Goal: Complete application form

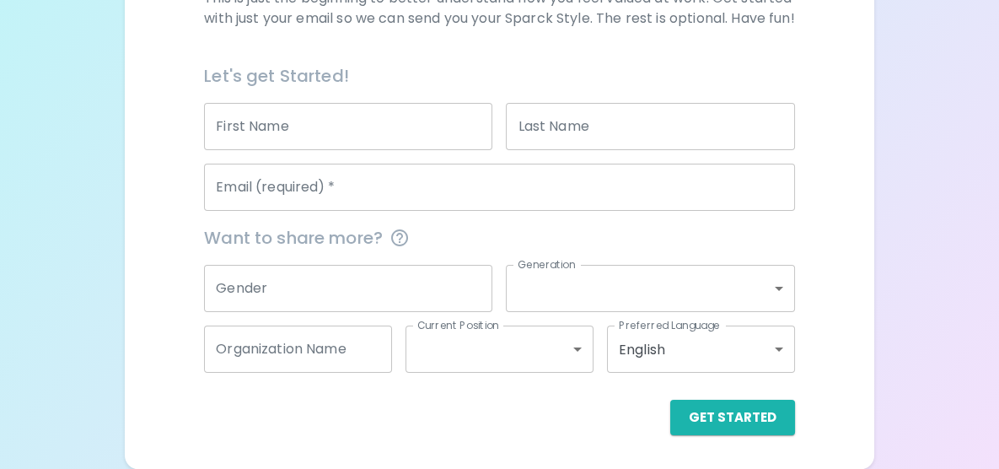
scroll to position [348, 0]
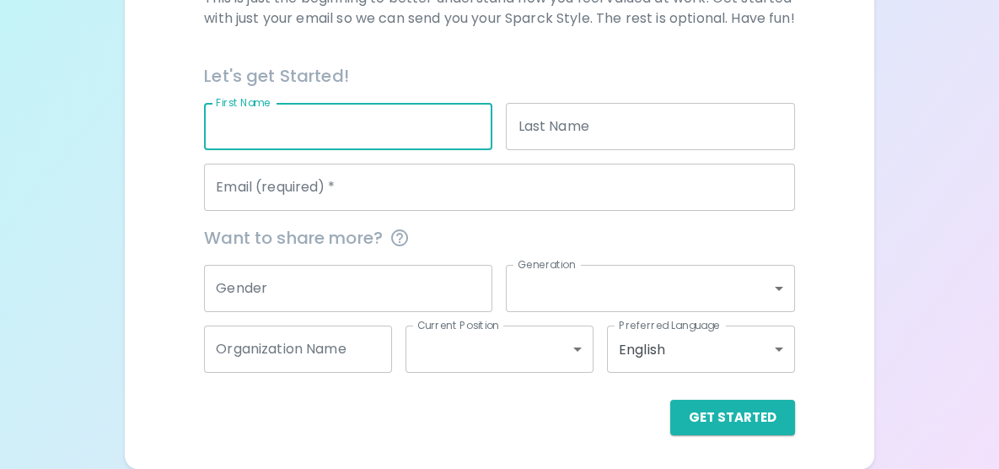
click at [429, 131] on input "First Name" at bounding box center [348, 126] width 288 height 47
type input "[PERSON_NAME]"
type input "[EMAIL_ADDRESS][DOMAIN_NAME]"
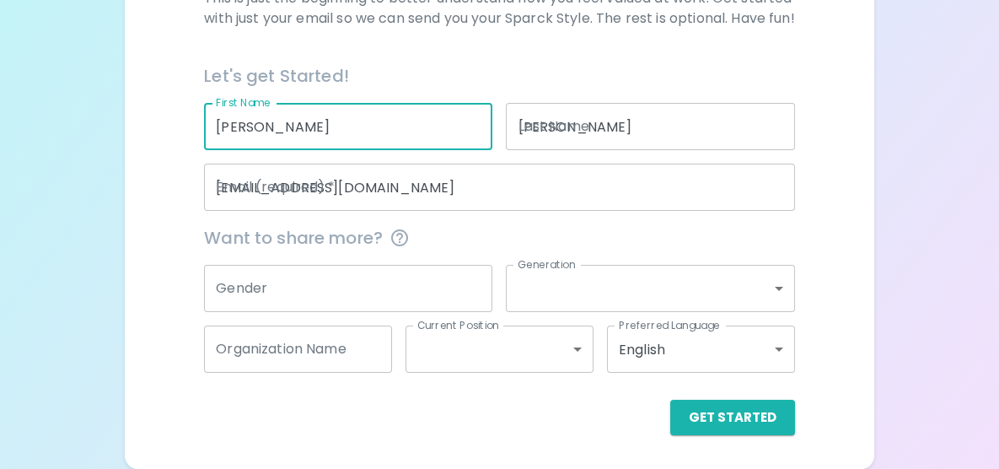
type input "King County DPH"
click at [378, 305] on input "Gender" at bounding box center [348, 288] width 288 height 47
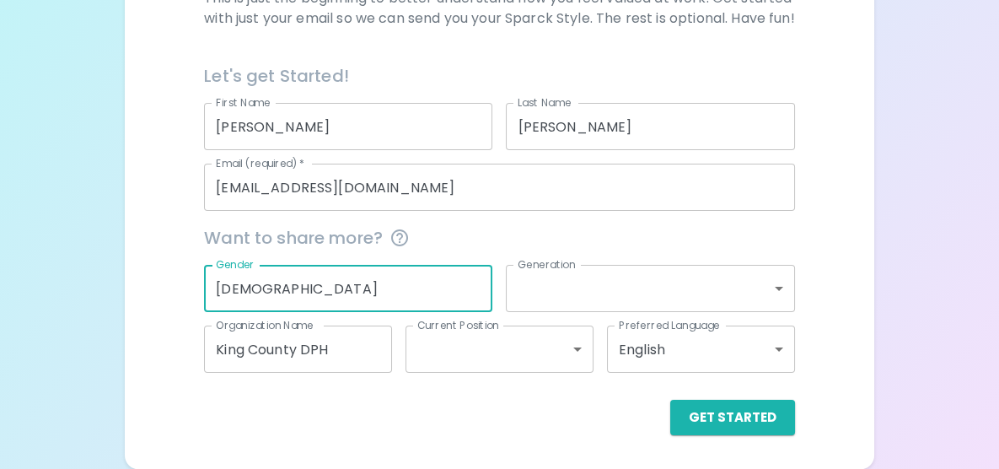
type input "[DEMOGRAPHIC_DATA]"
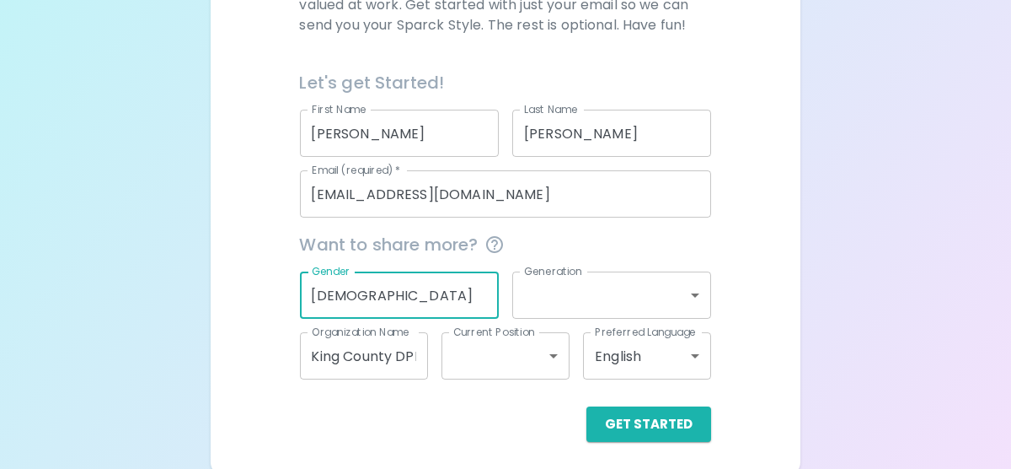
click at [596, 303] on body "Sparck Appreciation Style Quiz We are so excited to work with you to uncover yo…" at bounding box center [505, 63] width 1011 height 823
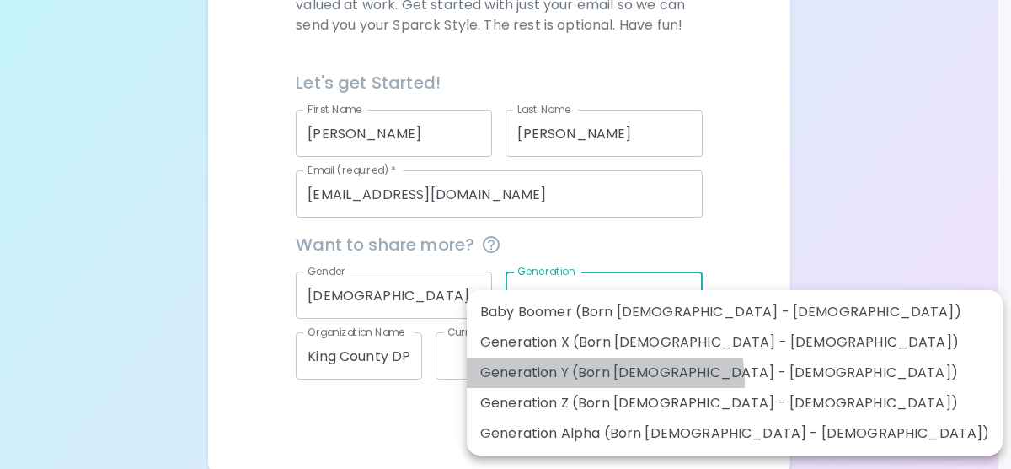
click at [576, 383] on li "Generation Y (Born [DEMOGRAPHIC_DATA] - [DEMOGRAPHIC_DATA])" at bounding box center [735, 372] width 536 height 30
type input "generation_y"
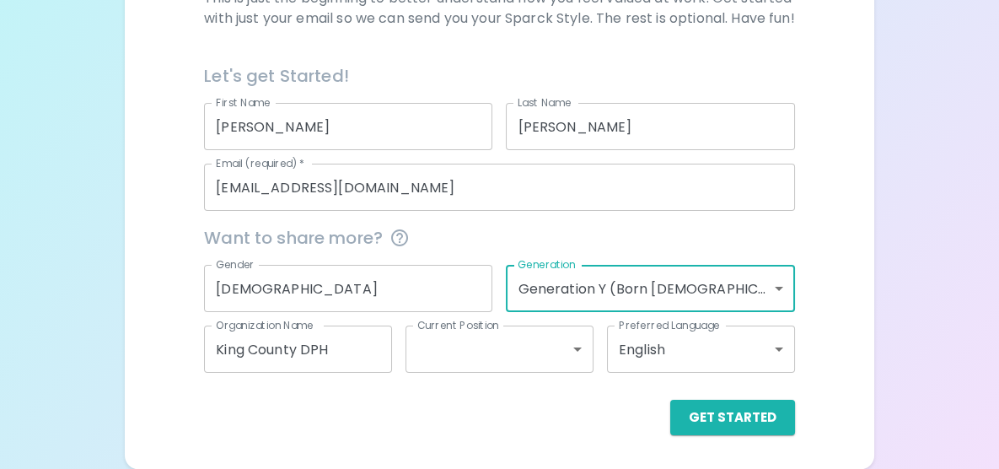
scroll to position [354, 0]
click at [383, 359] on input "King County DPH" at bounding box center [298, 348] width 188 height 47
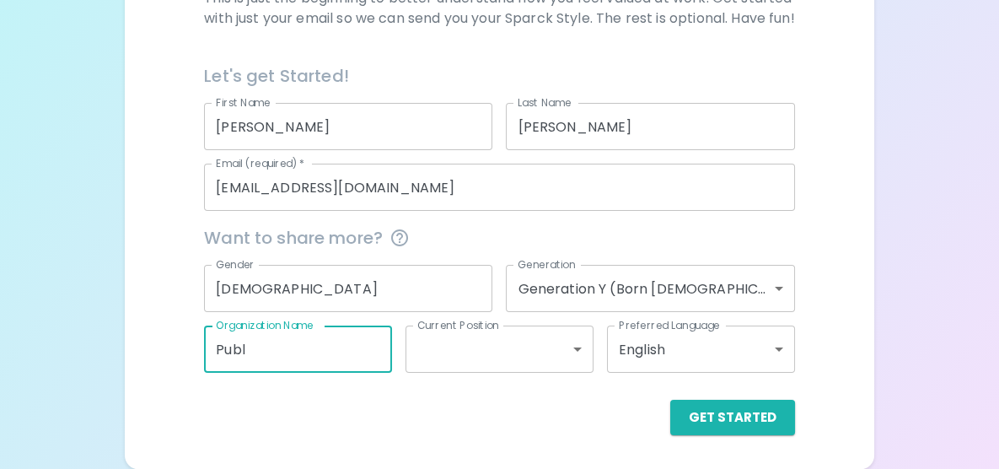
type input "Publ"
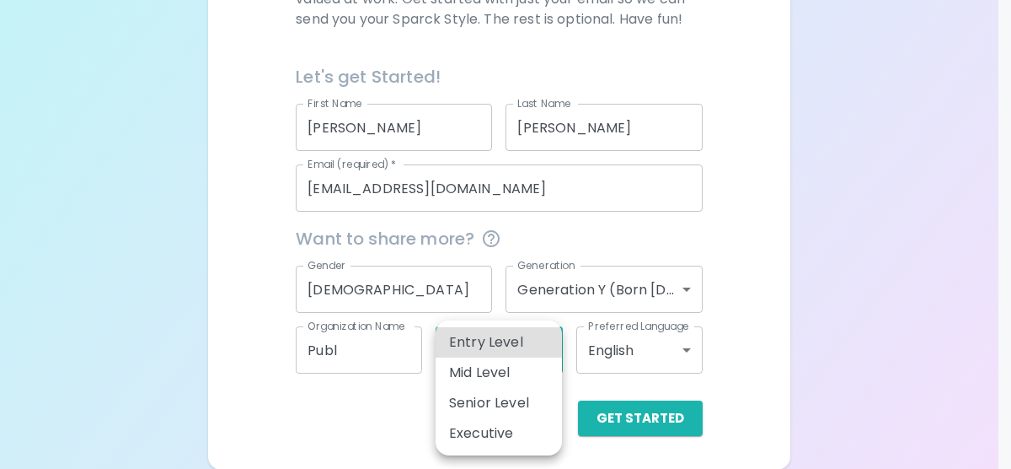
click at [478, 347] on body "Sparck Appreciation Style Quiz We are so excited to work with you to uncover yo…" at bounding box center [505, 57] width 1011 height 823
click at [474, 375] on li "Mid Level" at bounding box center [499, 372] width 126 height 30
type input "mid_level"
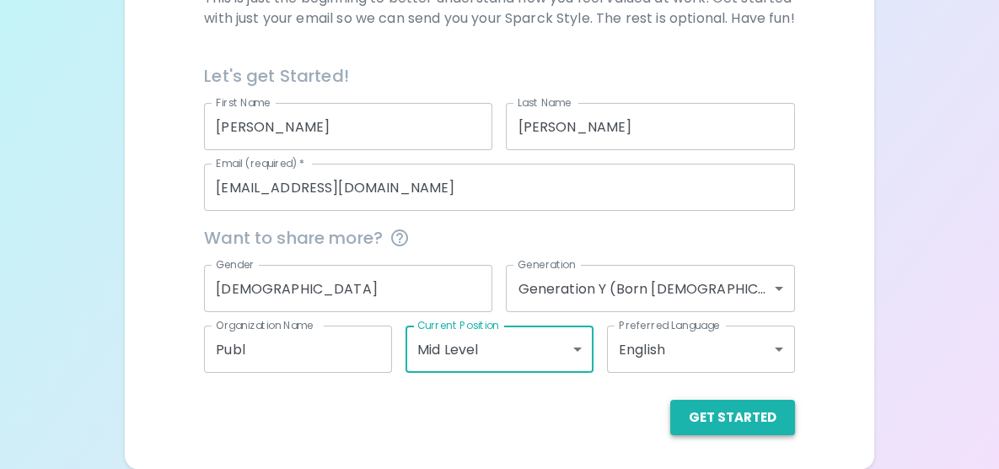
click at [670, 417] on button "Get Started" at bounding box center [732, 416] width 125 height 35
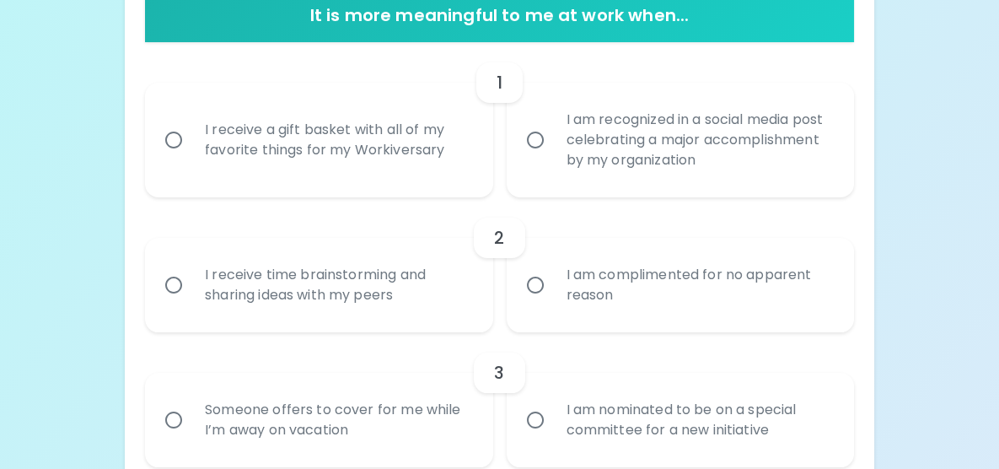
scroll to position [361, 0]
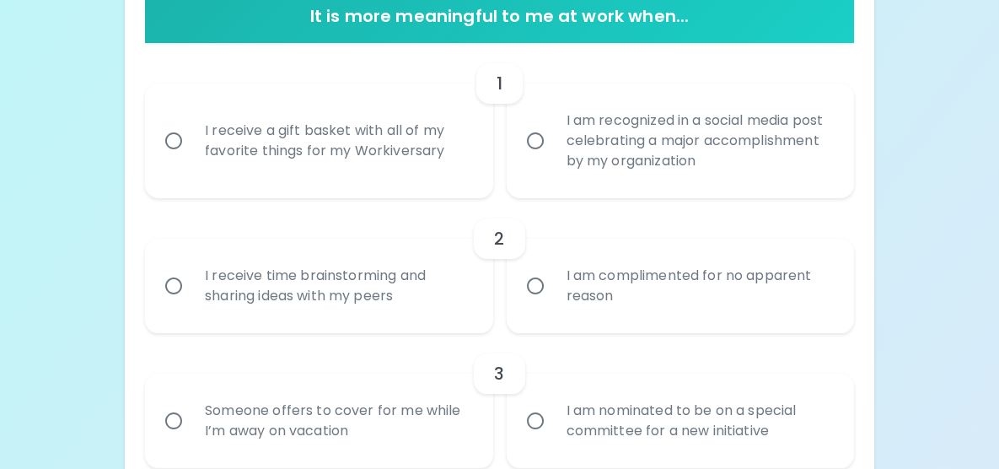
click at [362, 181] on div "I receive a gift basket with all of my favorite things for my Workiversary" at bounding box center [337, 140] width 292 height 81
click at [191, 158] on input "I receive a gift basket with all of my favorite things for my Workiversary" at bounding box center [173, 140] width 35 height 35
radio input "true"
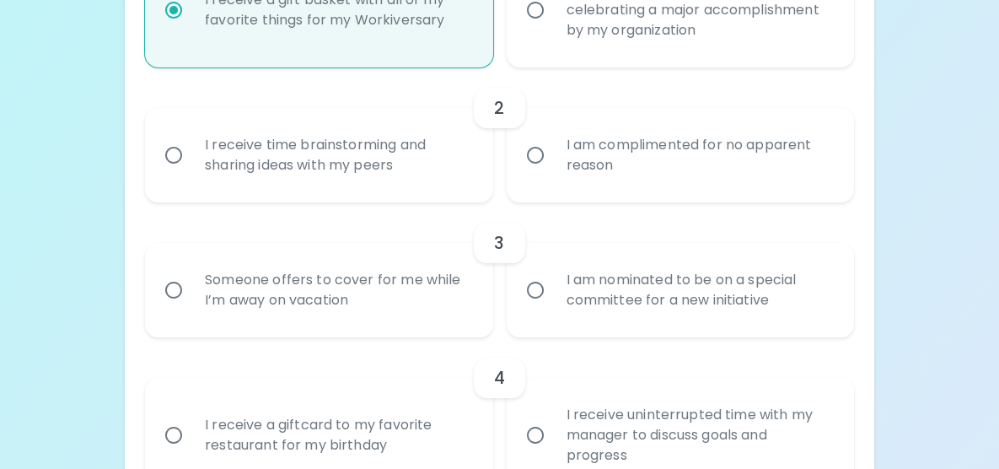
scroll to position [496, 0]
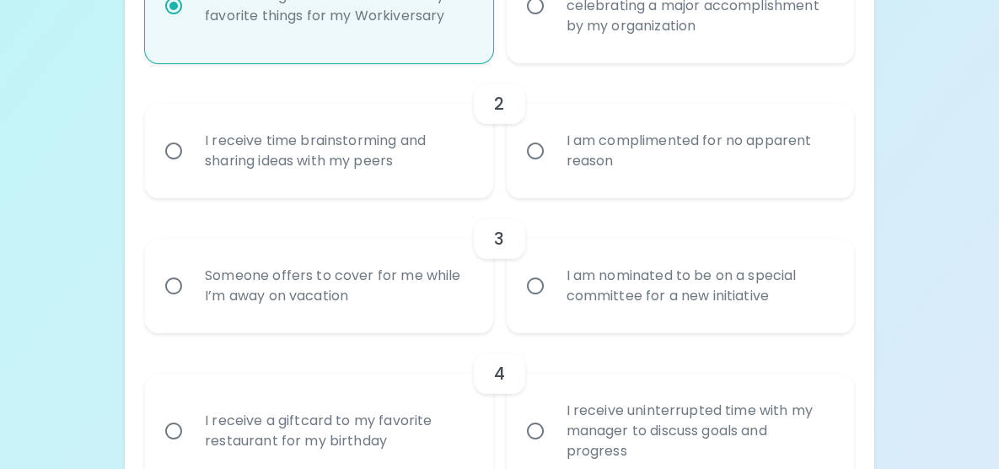
click at [686, 56] on div "I am recognized in a social media post celebrating a major accomplishment by my…" at bounding box center [699, 5] width 292 height 101
click at [553, 24] on input "I am recognized in a social media post celebrating a major accomplishment by my…" at bounding box center [534, 5] width 35 height 35
radio input "true"
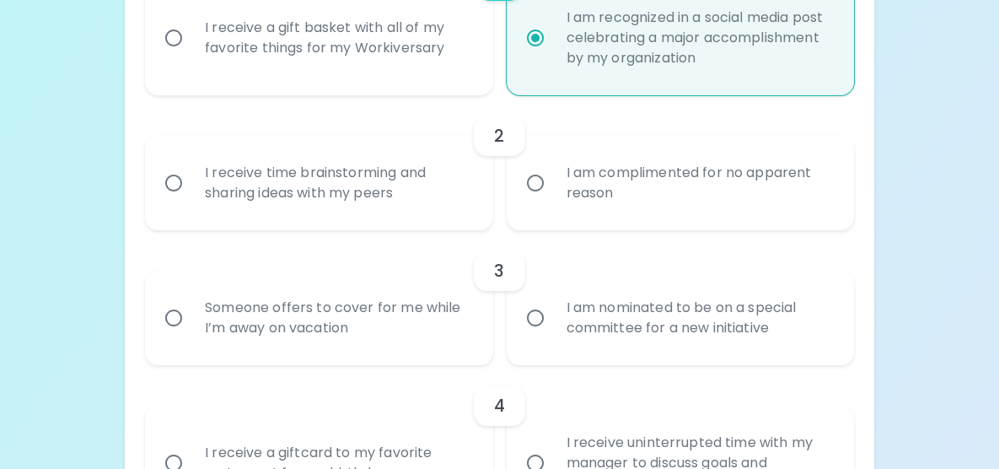
scroll to position [486, 0]
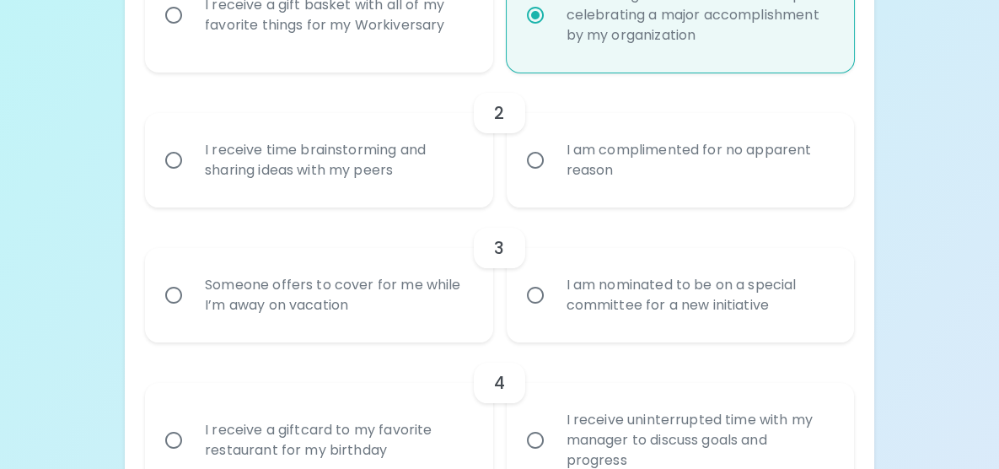
click at [360, 201] on div "I receive time brainstorming and sharing ideas with my peers" at bounding box center [337, 160] width 292 height 81
click at [191, 178] on input "I receive time brainstorming and sharing ideas with my peers" at bounding box center [173, 159] width 35 height 35
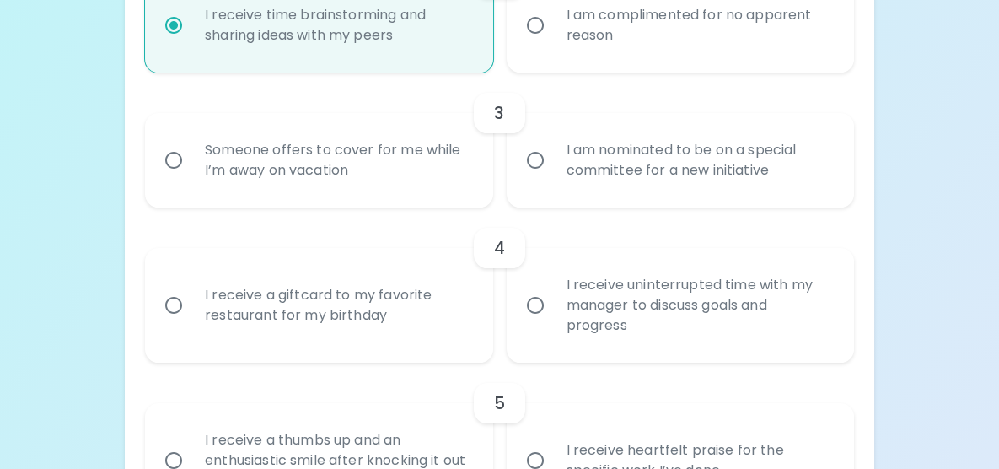
scroll to position [616, 0]
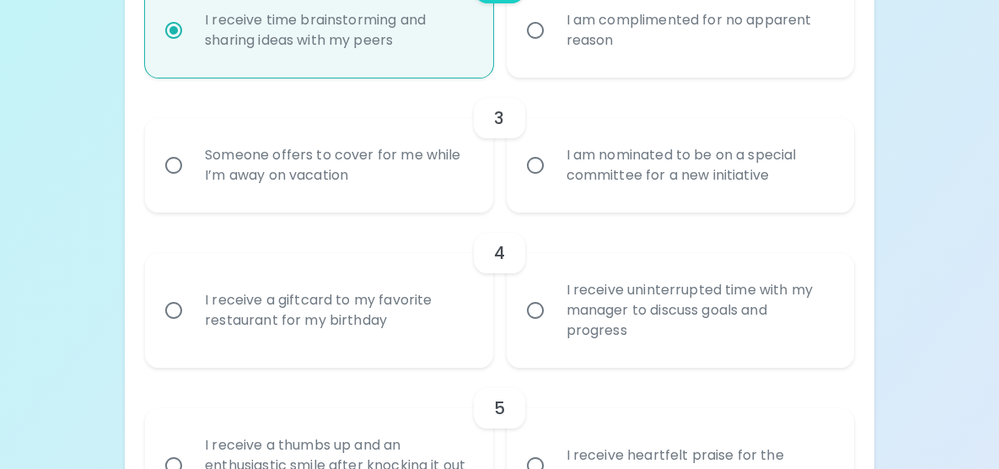
radio input "true"
click at [417, 206] on div "Someone offers to cover for me while I’m away on vacation" at bounding box center [337, 165] width 292 height 81
click at [191, 183] on input "Someone offers to cover for me while I’m away on vacation" at bounding box center [173, 164] width 35 height 35
radio input "false"
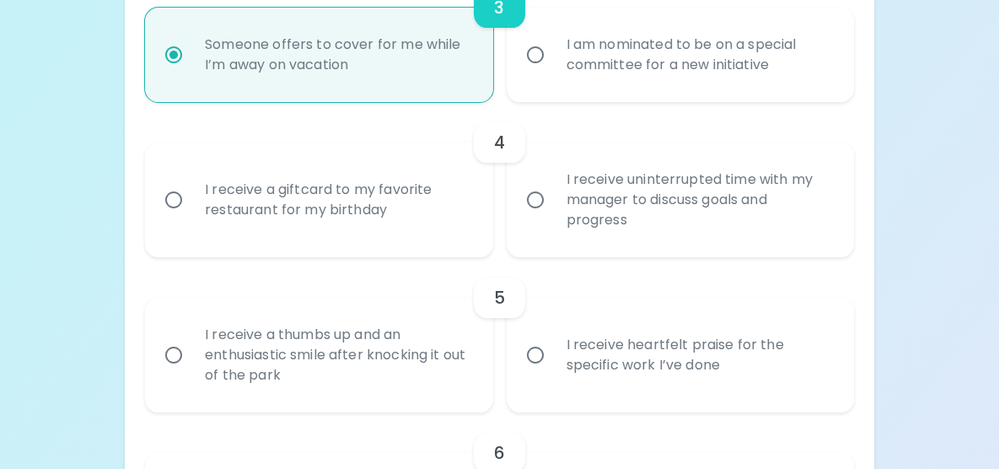
scroll to position [727, 0]
radio input "true"
click at [695, 249] on div "I receive uninterrupted time with my manager to discuss goals and progress" at bounding box center [699, 198] width 292 height 101
click at [553, 217] on input "I receive uninterrupted time with my manager to discuss goals and progress" at bounding box center [534, 198] width 35 height 35
radio input "false"
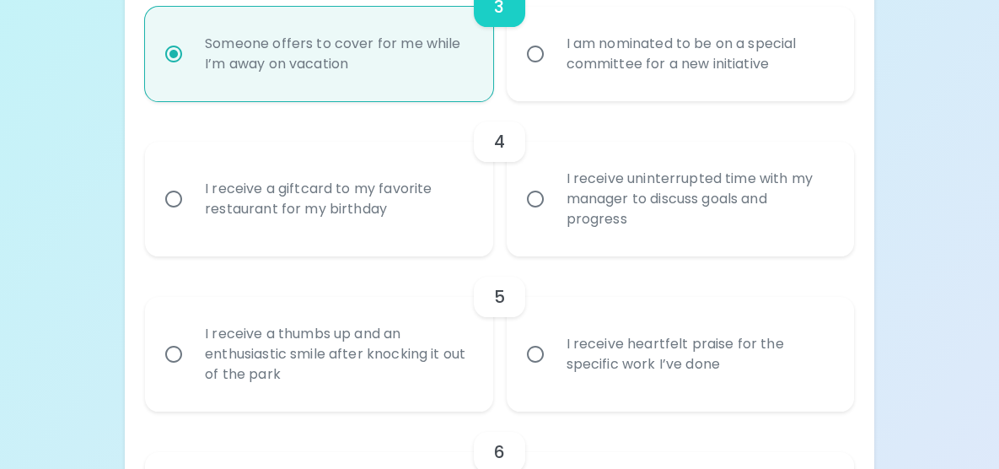
radio input "false"
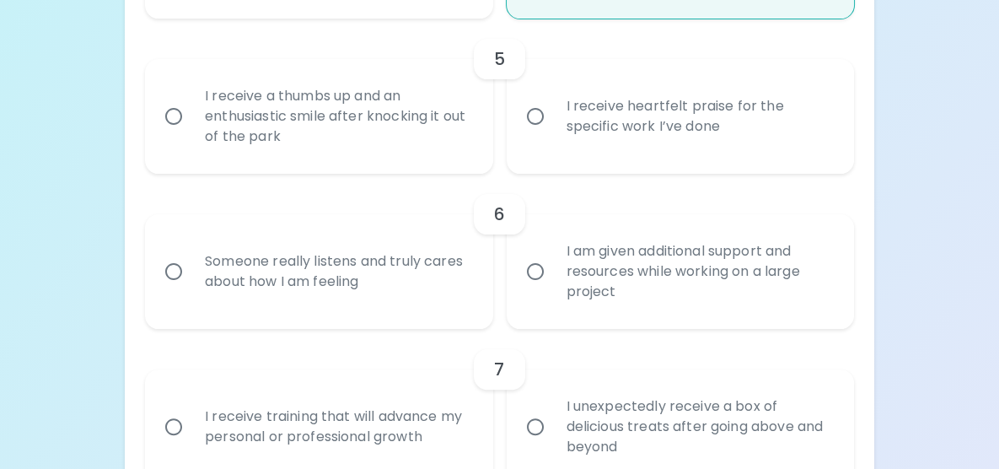
scroll to position [967, 0]
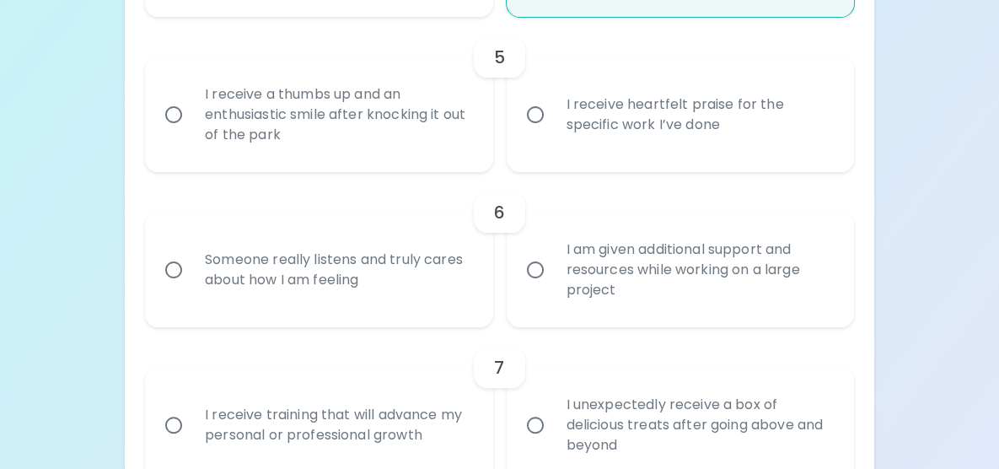
radio input "true"
click at [694, 155] on div "I receive heartfelt praise for the specific work I’ve done" at bounding box center [699, 114] width 292 height 81
click at [553, 132] on input "I receive heartfelt praise for the specific work I’ve done" at bounding box center [534, 114] width 35 height 35
radio input "false"
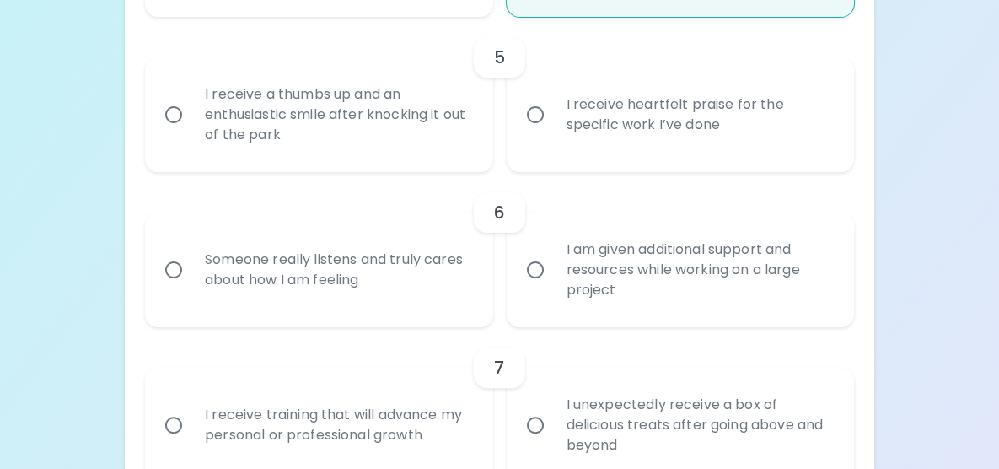
radio input "false"
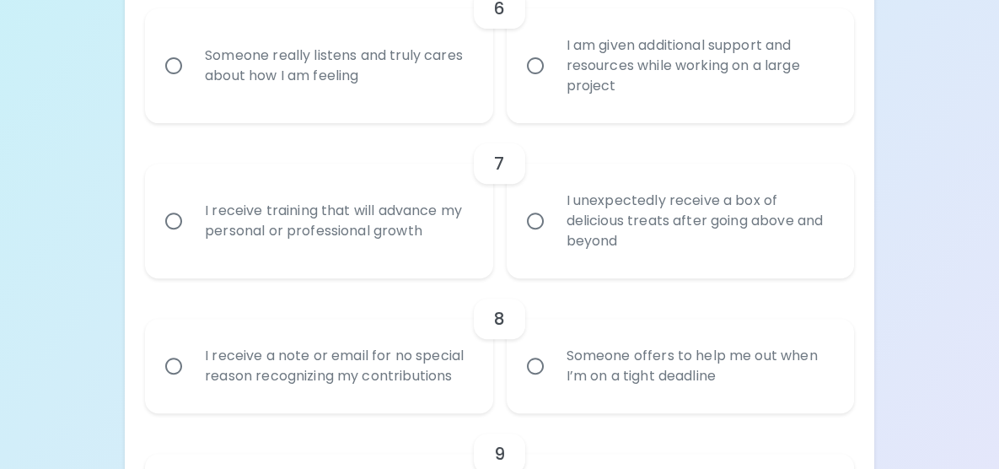
scroll to position [1171, 0]
radio input "true"
click at [694, 115] on div "I am given additional support and resources while working on a large project" at bounding box center [699, 64] width 292 height 101
click at [553, 83] on input "I am given additional support and resources while working on a large project" at bounding box center [534, 64] width 35 height 35
radio input "false"
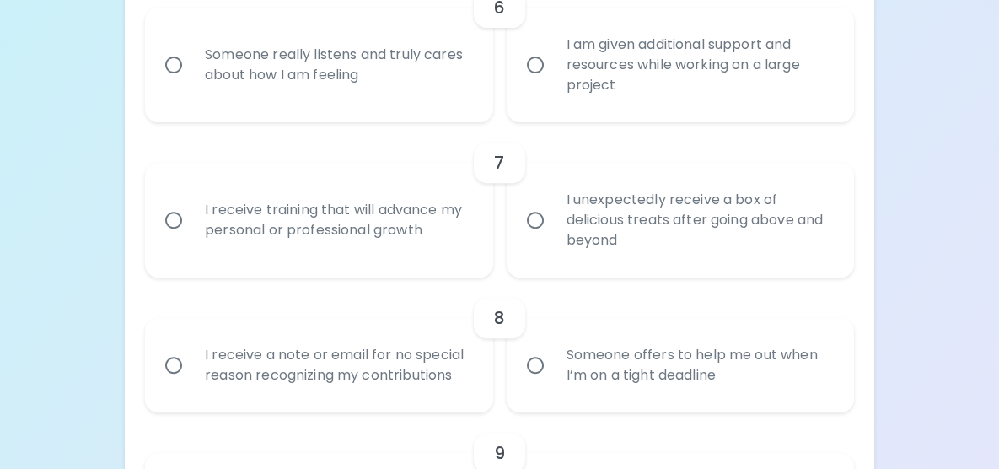
radio input "false"
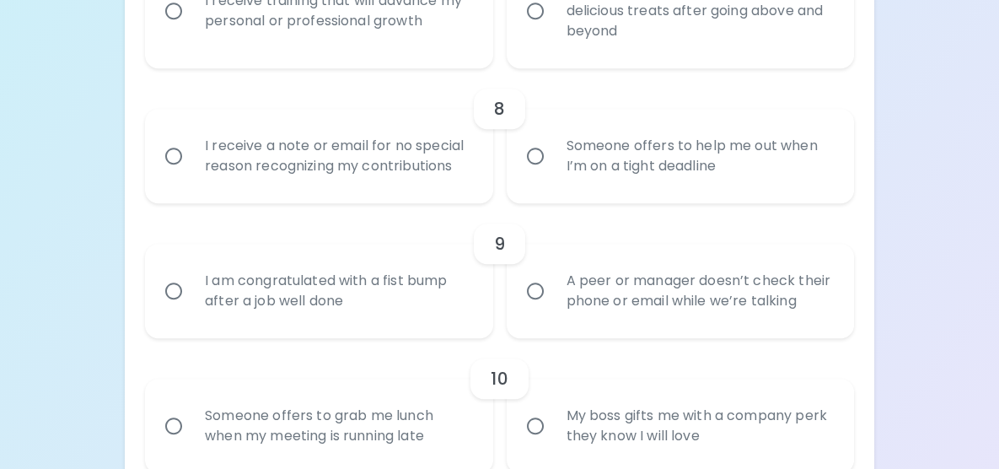
scroll to position [1381, 0]
radio input "true"
click at [406, 51] on div "I receive training that will advance my personal or professional growth" at bounding box center [337, 10] width 292 height 81
click at [191, 28] on input "I receive training that will advance my personal or professional growth" at bounding box center [173, 9] width 35 height 35
radio input "false"
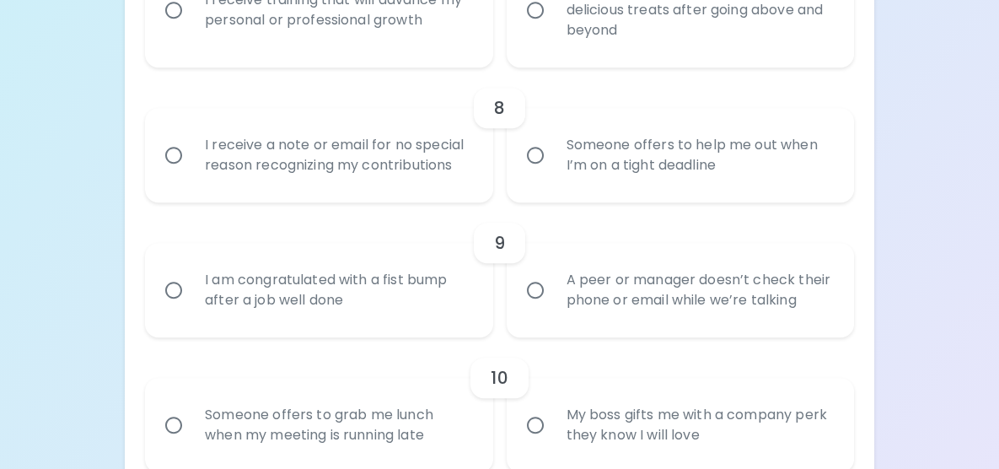
radio input "false"
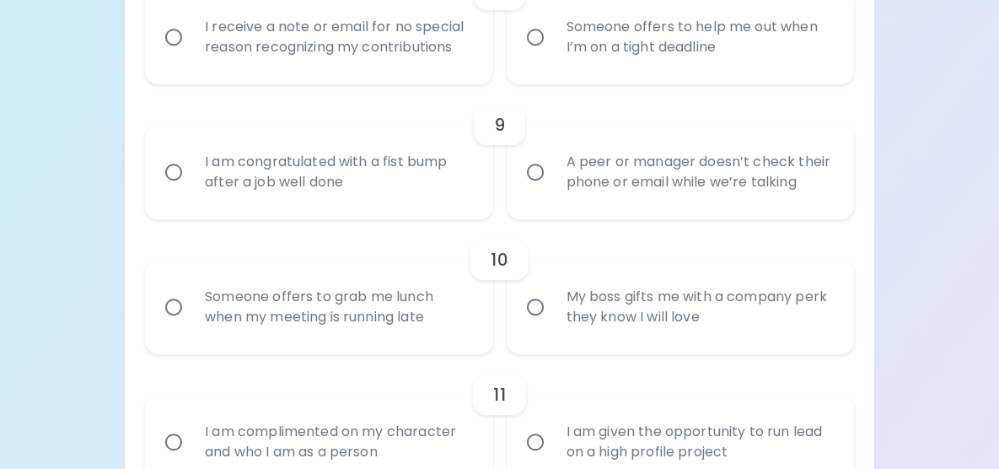
scroll to position [1516, 0]
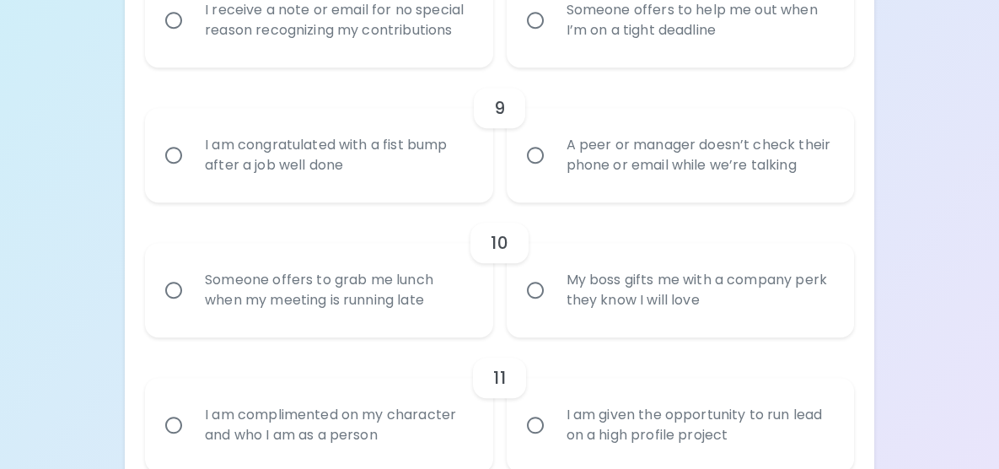
radio input "true"
click at [550, 67] on label "Someone offers to help me out when I’m on a tight deadline" at bounding box center [670, 20] width 347 height 94
click at [550, 38] on input "Someone offers to help me out when I’m on a tight deadline" at bounding box center [534, 20] width 35 height 35
radio input "false"
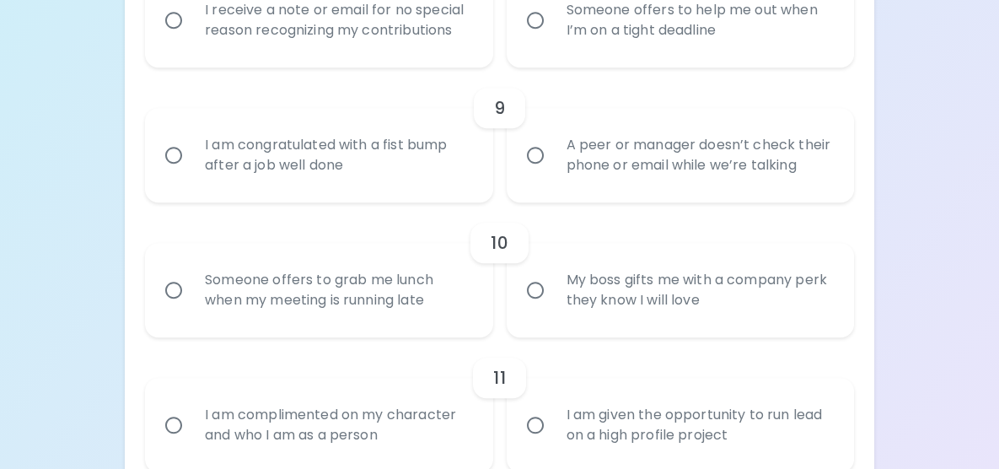
radio input "false"
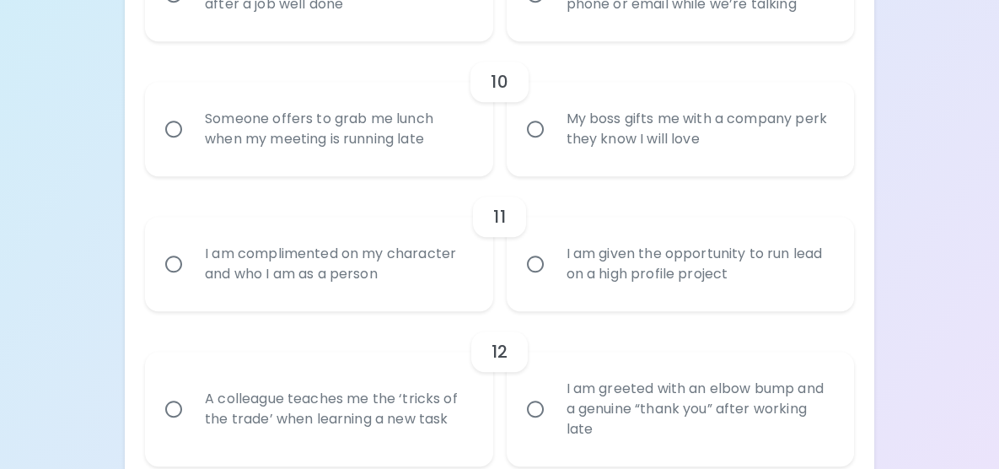
scroll to position [1681, 0]
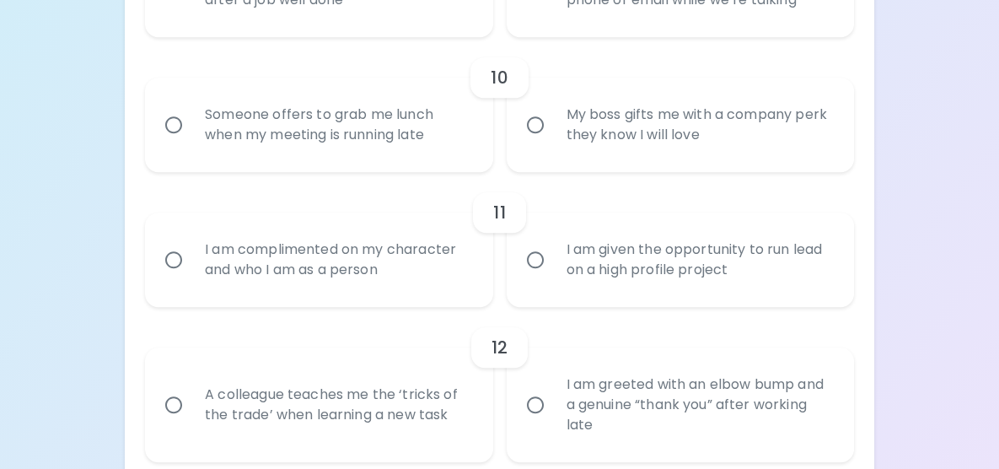
radio input "true"
radio input "false"
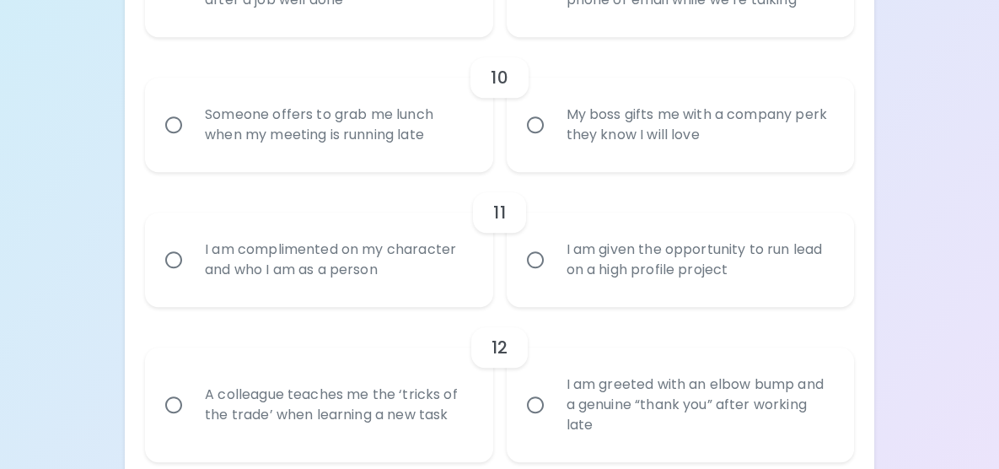
radio input "false"
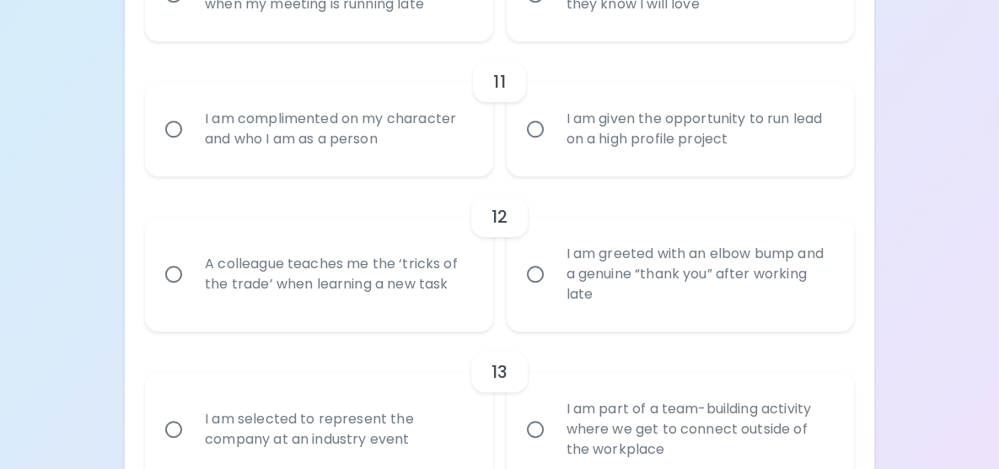
scroll to position [1816, 0]
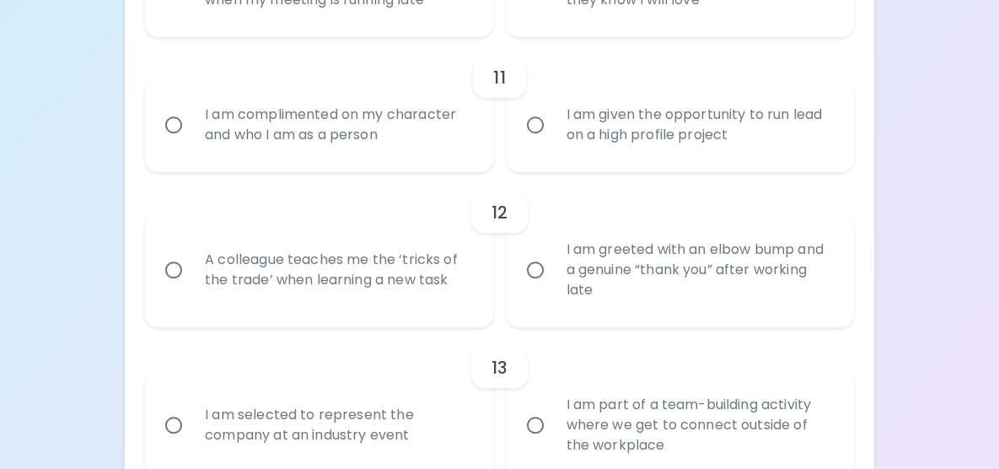
radio input "true"
radio input "false"
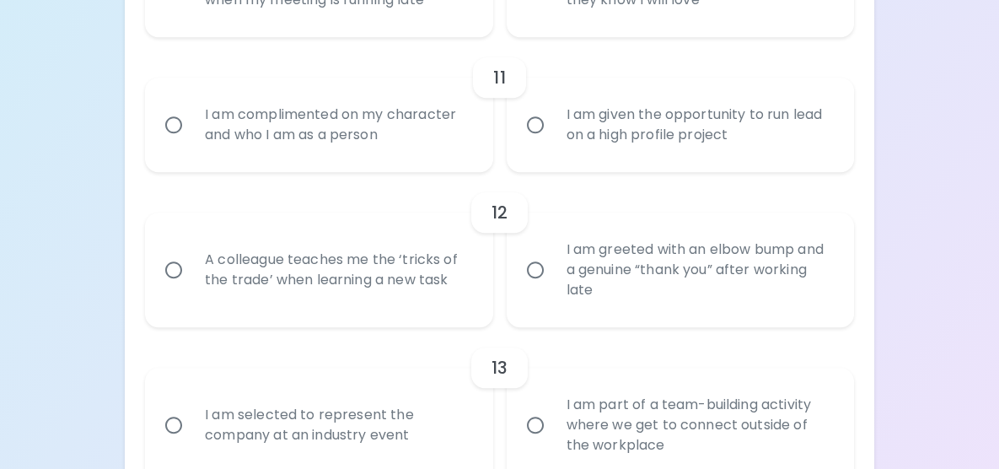
radio input "false"
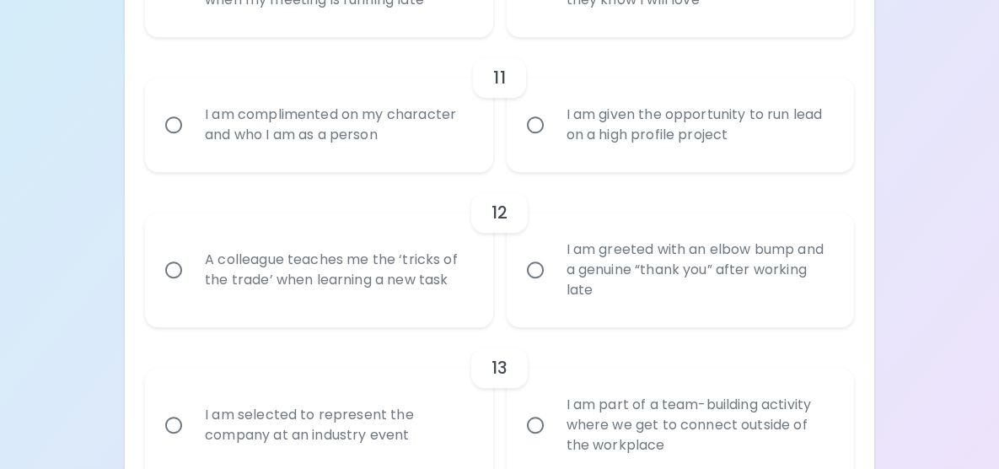
radio input "false"
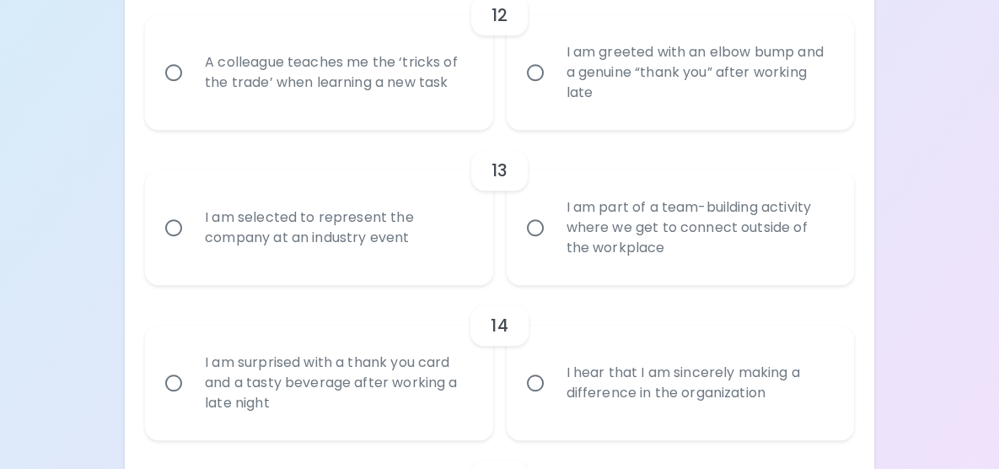
scroll to position [2022, 0]
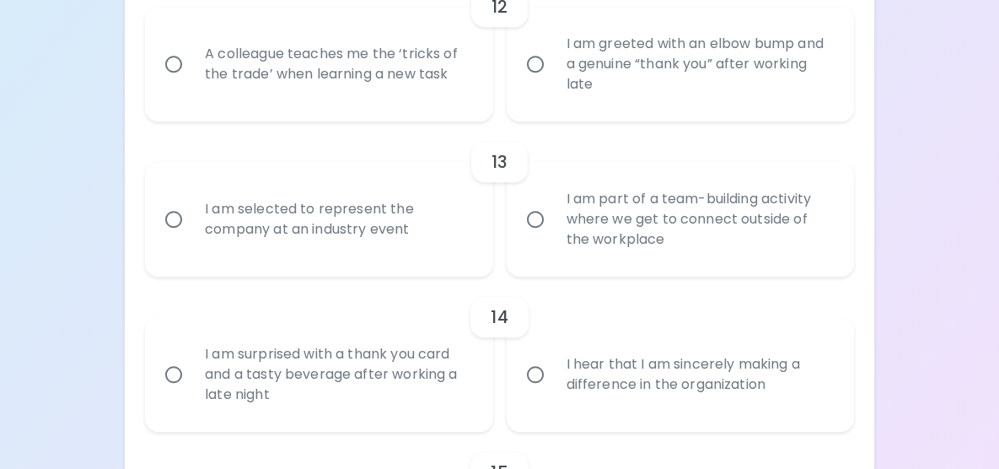
radio input "true"
radio input "false"
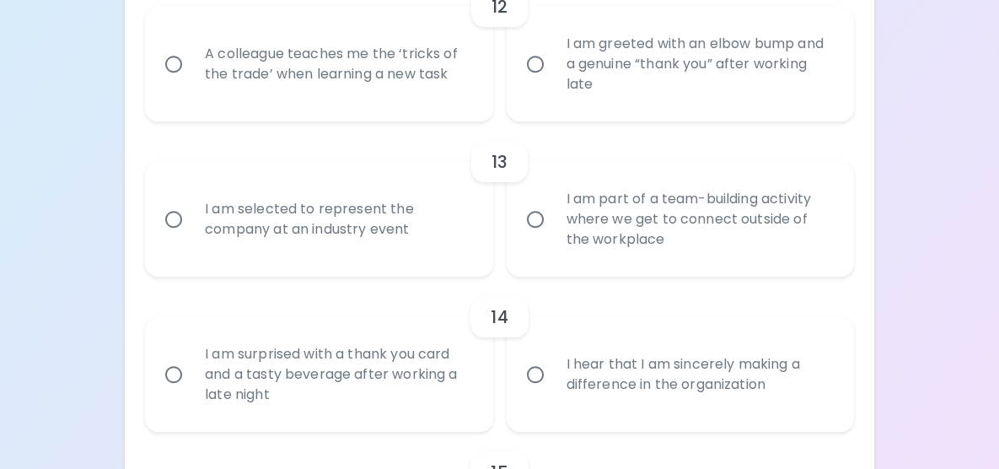
radio input "false"
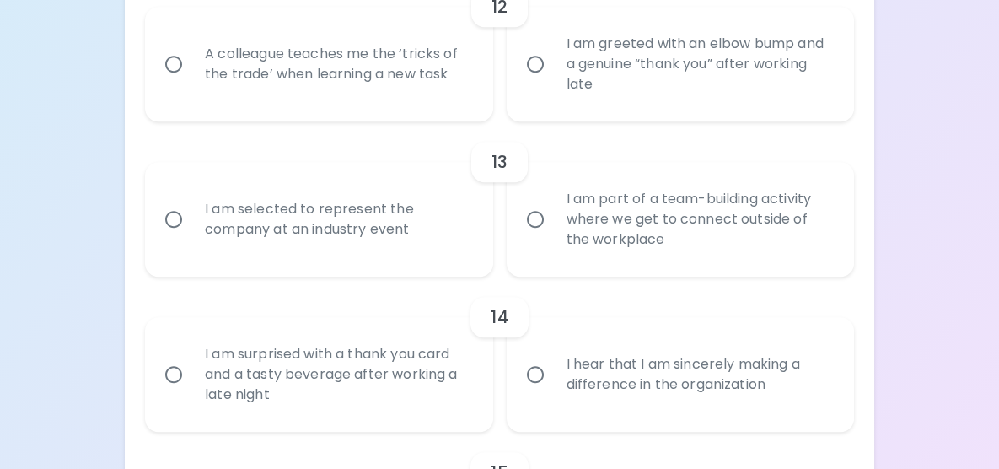
radio input "false"
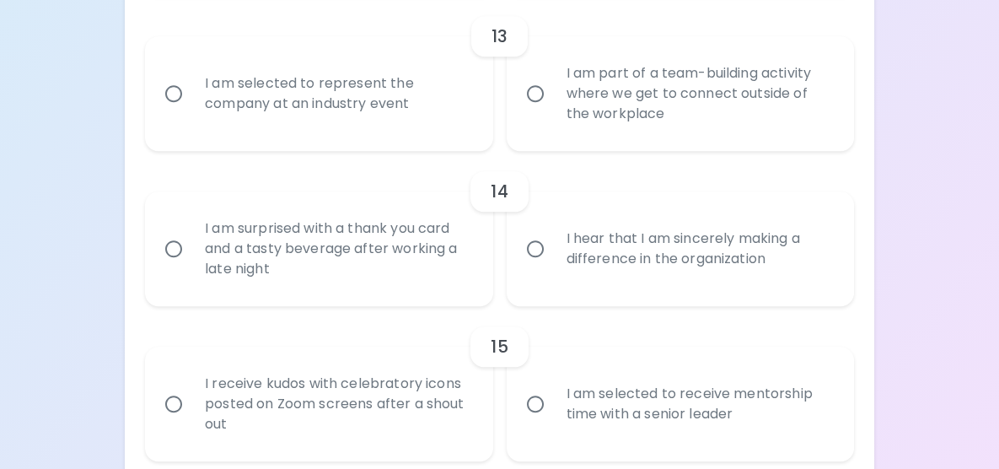
scroll to position [2157, 0]
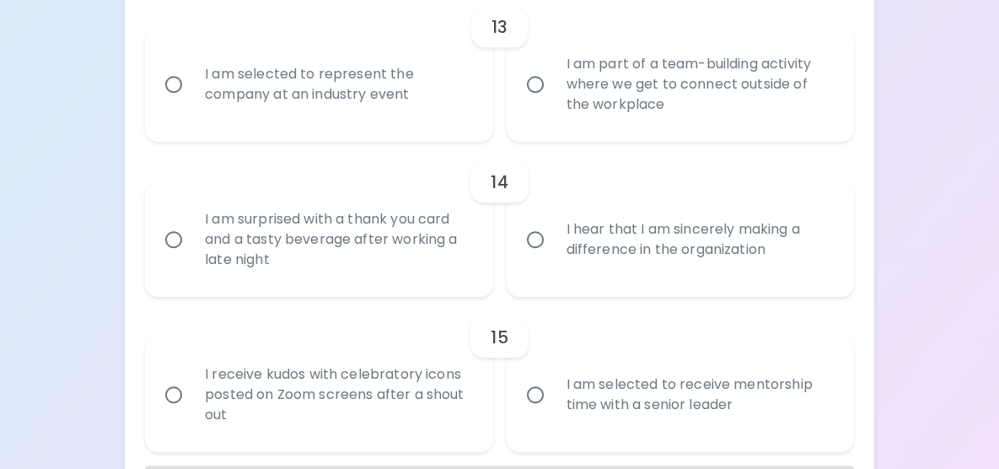
radio input "true"
radio input "false"
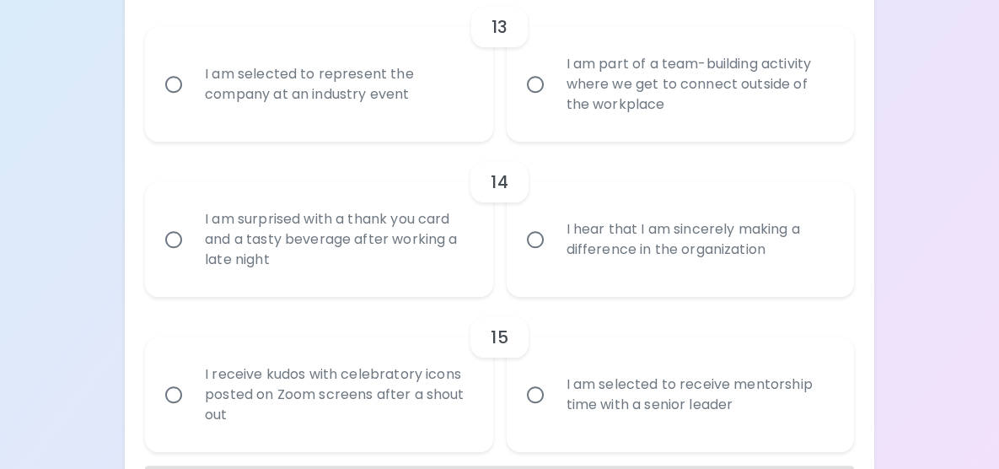
radio input "false"
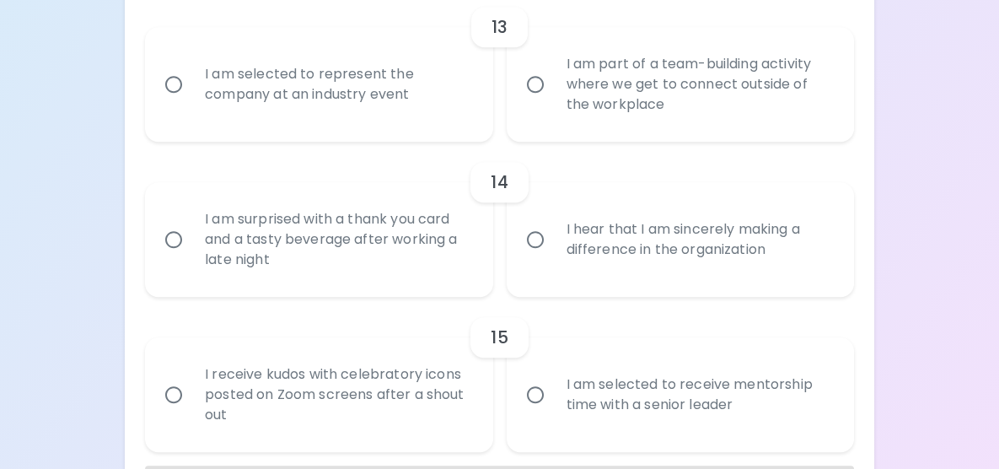
radio input "false"
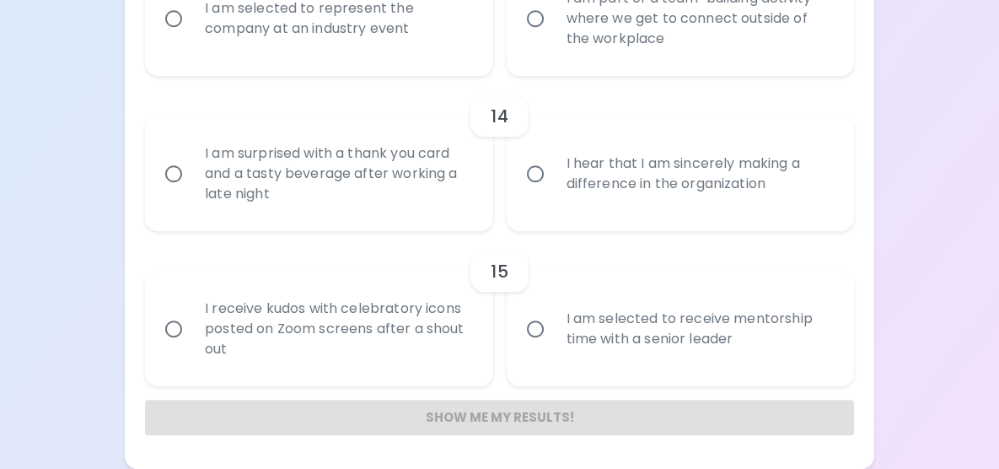
scroll to position [2356, 0]
radio input "true"
click at [405, 76] on label "I am selected to represent the company at an industry event" at bounding box center [309, 18] width 347 height 115
click at [191, 36] on input "I am selected to represent the company at an industry event" at bounding box center [173, 18] width 35 height 35
radio input "false"
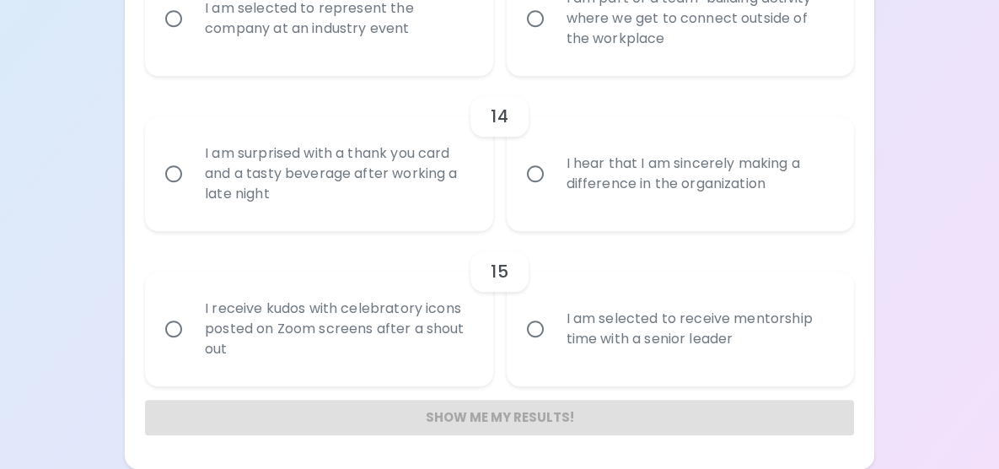
radio input "false"
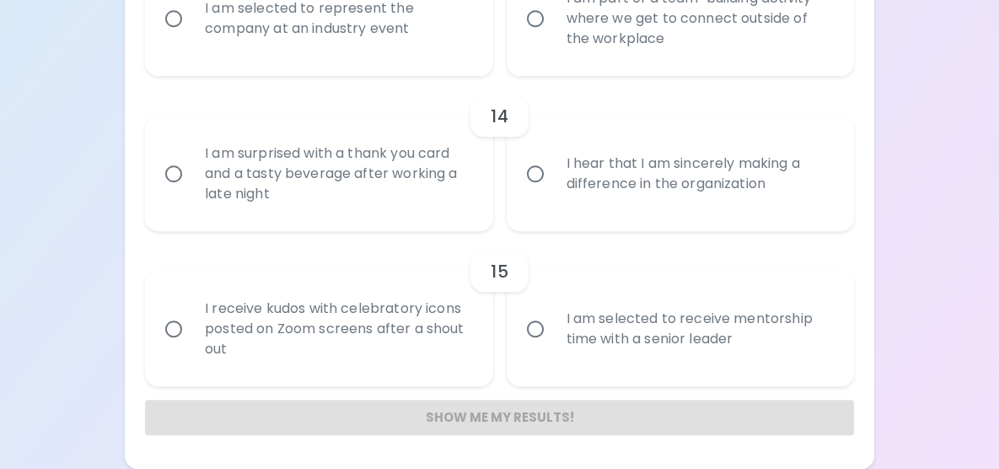
radio input "false"
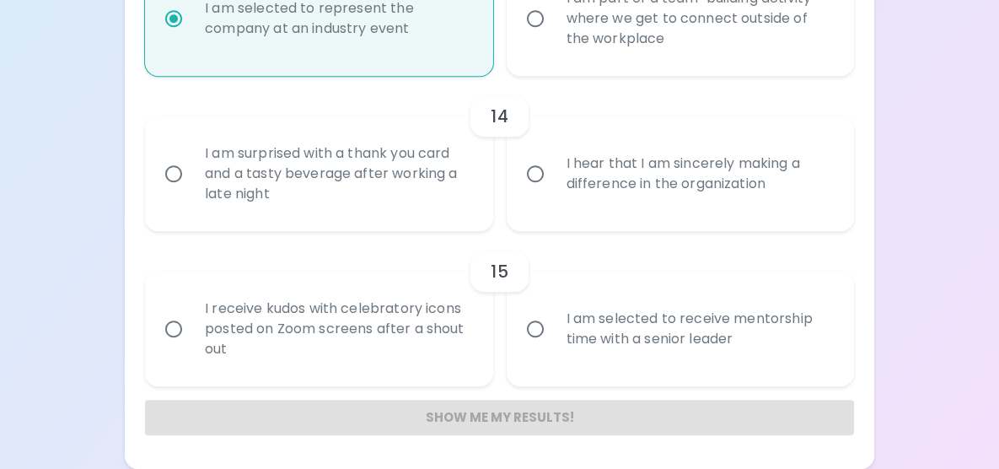
scroll to position [2490, 0]
radio input "true"
click at [576, 214] on div "I hear that I am sincerely making a difference in the organization" at bounding box center [699, 173] width 292 height 81
click at [553, 191] on input "I hear that I am sincerely making a difference in the organization" at bounding box center [534, 173] width 35 height 35
radio input "false"
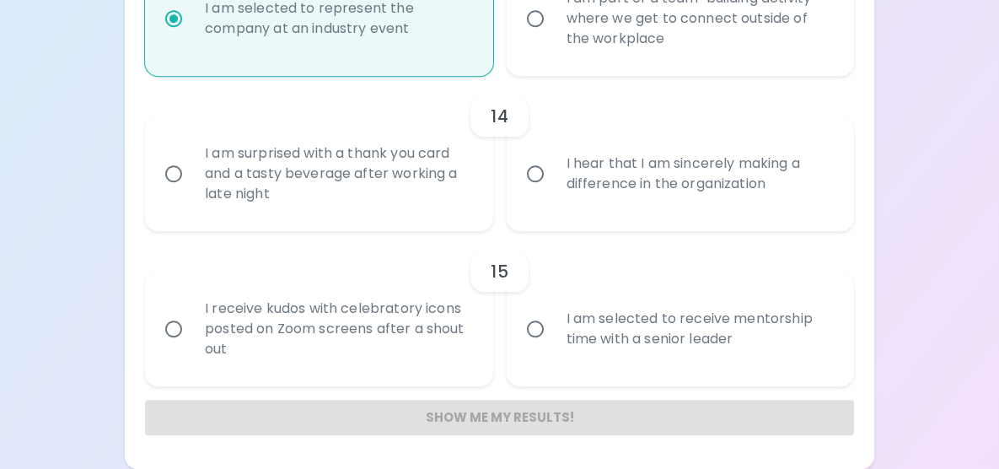
radio input "false"
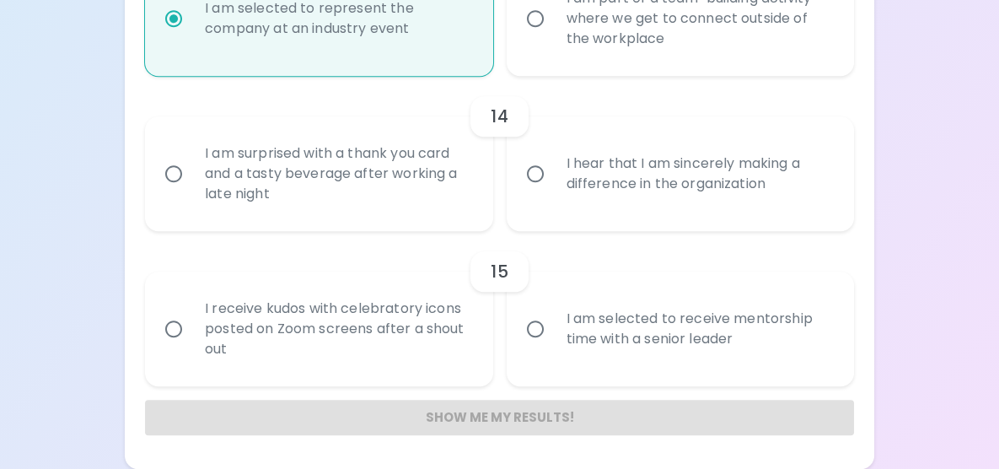
radio input "false"
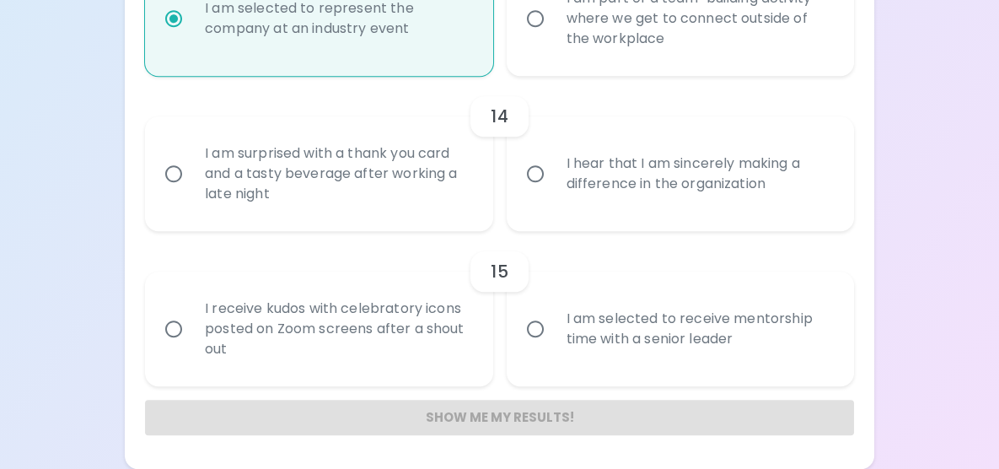
radio input "false"
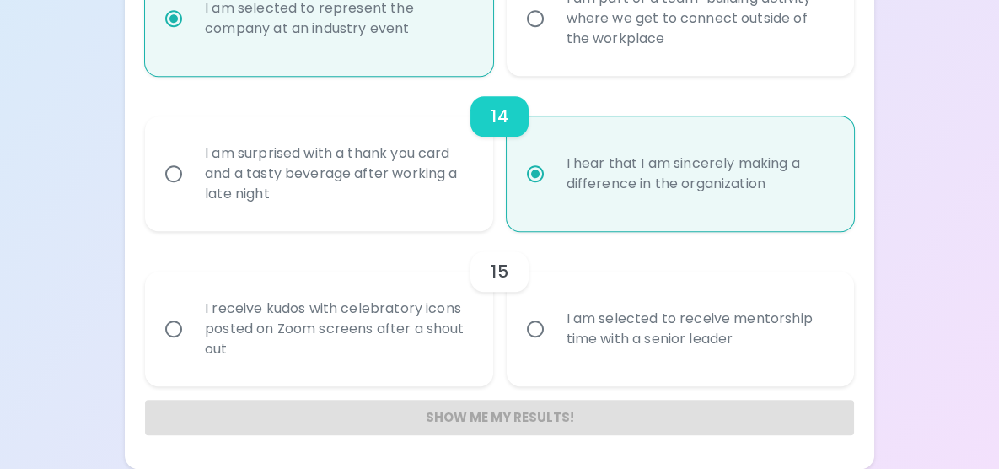
scroll to position [2625, 0]
radio input "true"
click at [550, 346] on input "I am selected to receive mentorship time with a senior leader" at bounding box center [534, 328] width 35 height 35
radio input "false"
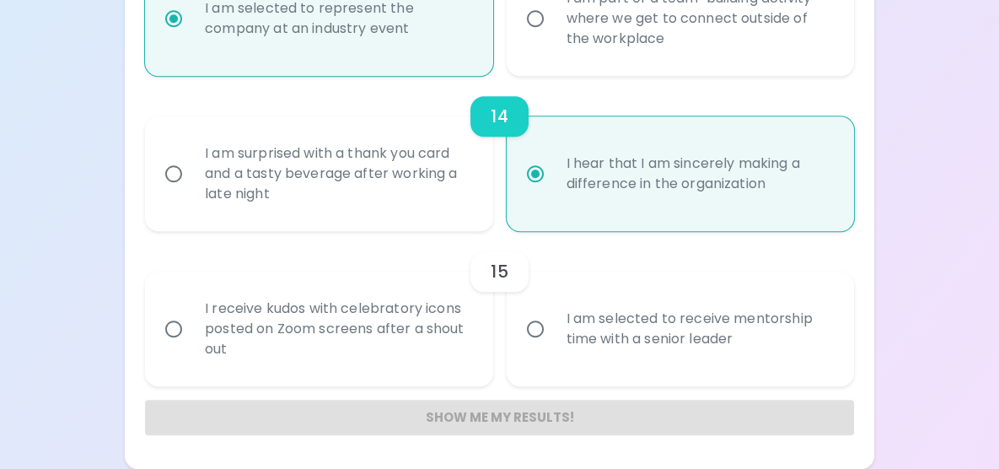
radio input "false"
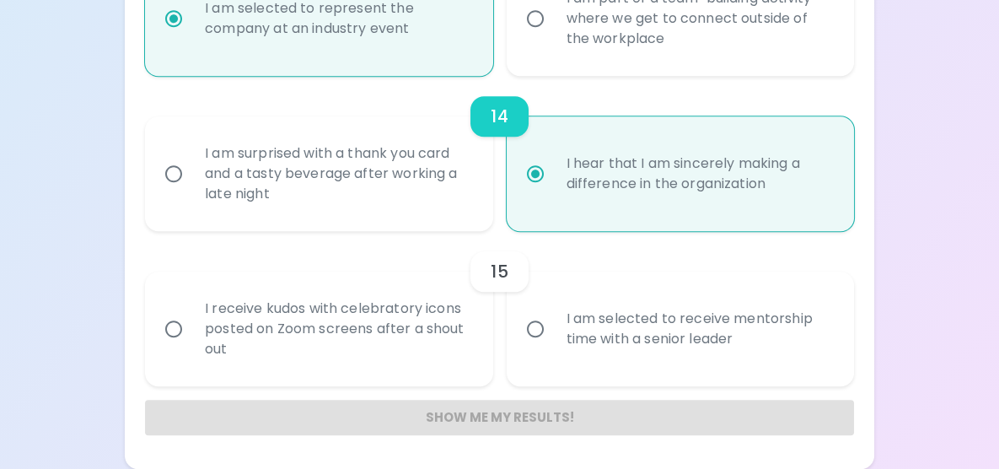
radio input "false"
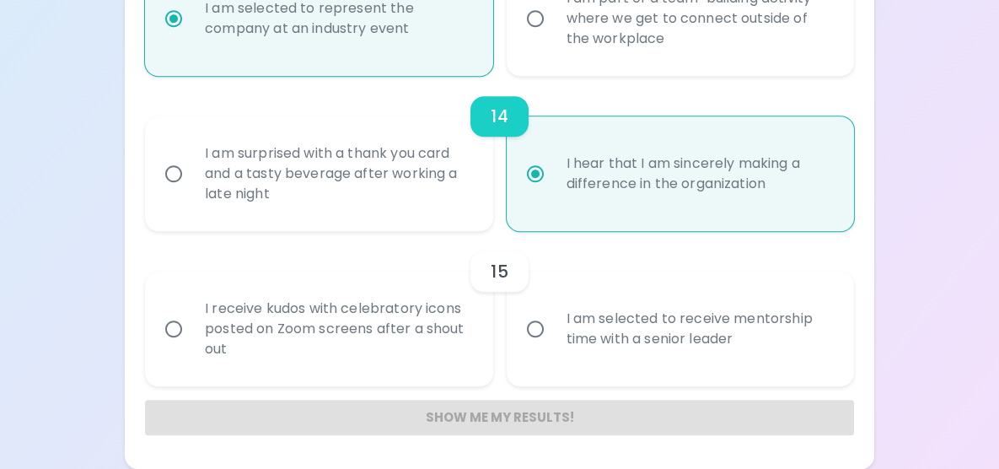
radio input "false"
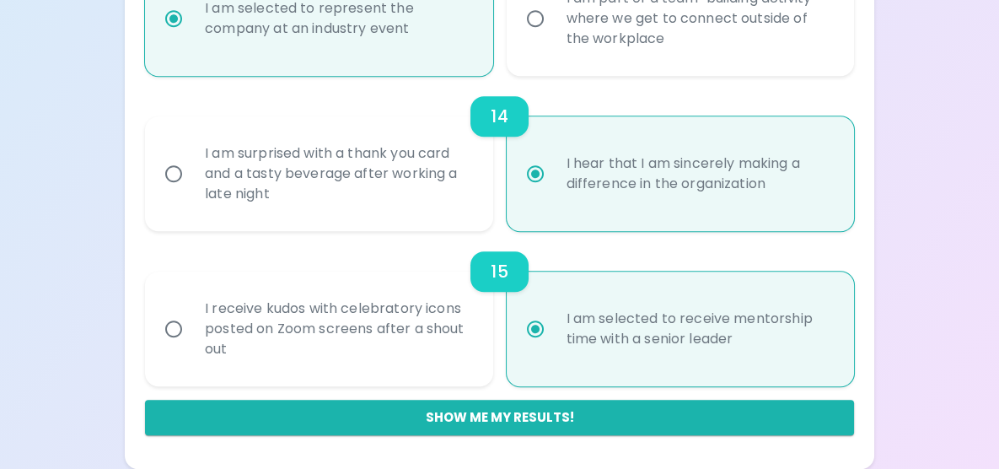
scroll to position [2659, 0]
radio input "true"
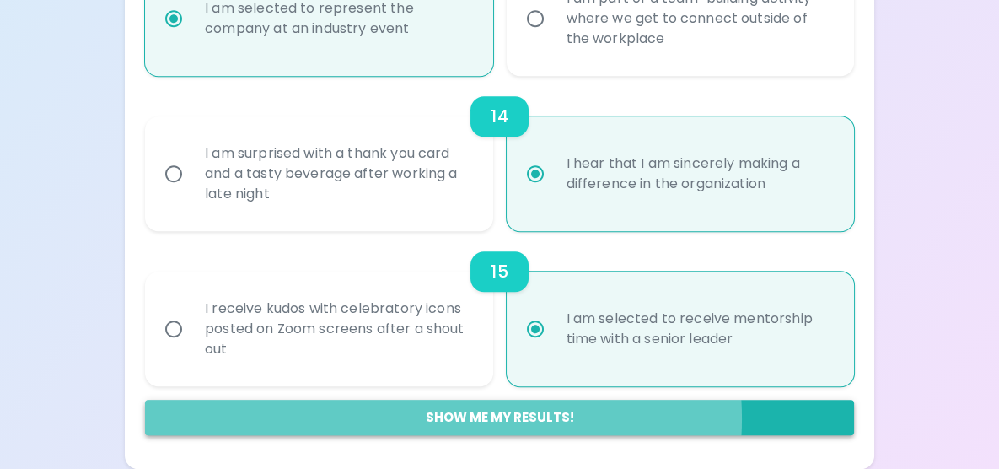
click at [526, 418] on button "Show me my results!" at bounding box center [499, 416] width 709 height 35
radio input "false"
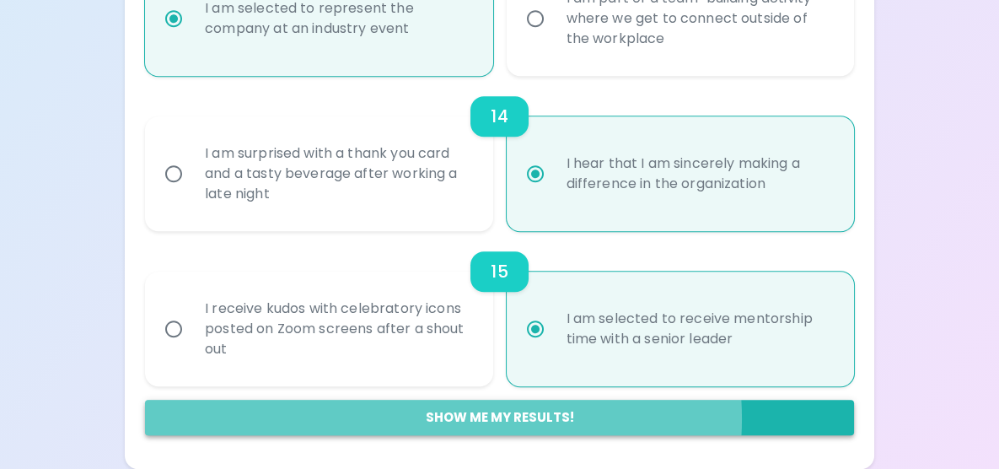
radio input "false"
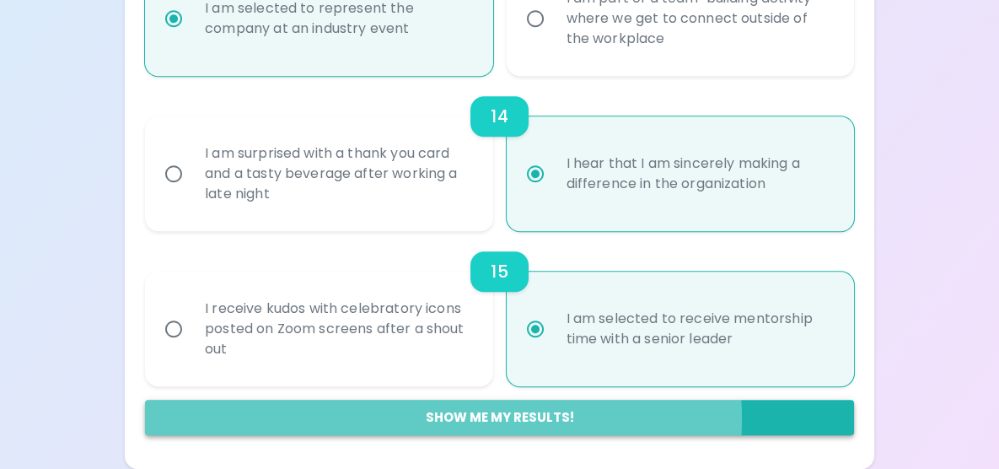
radio input "false"
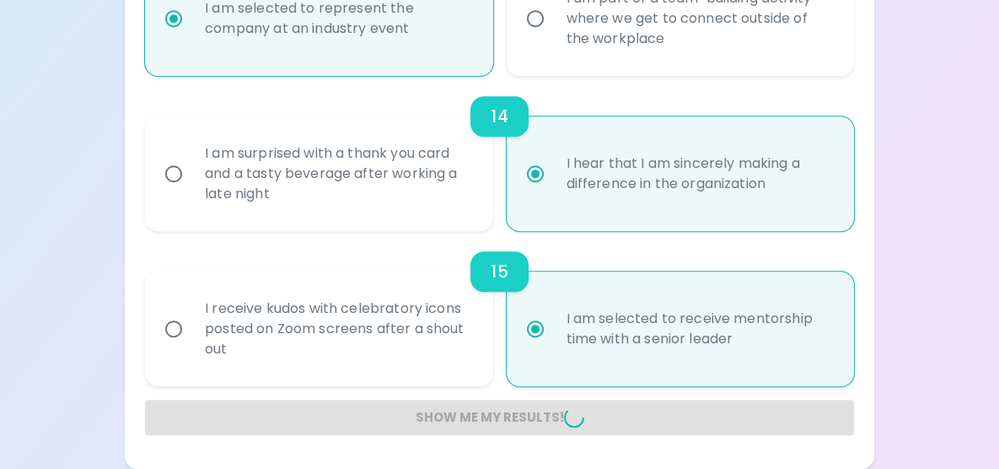
radio input "false"
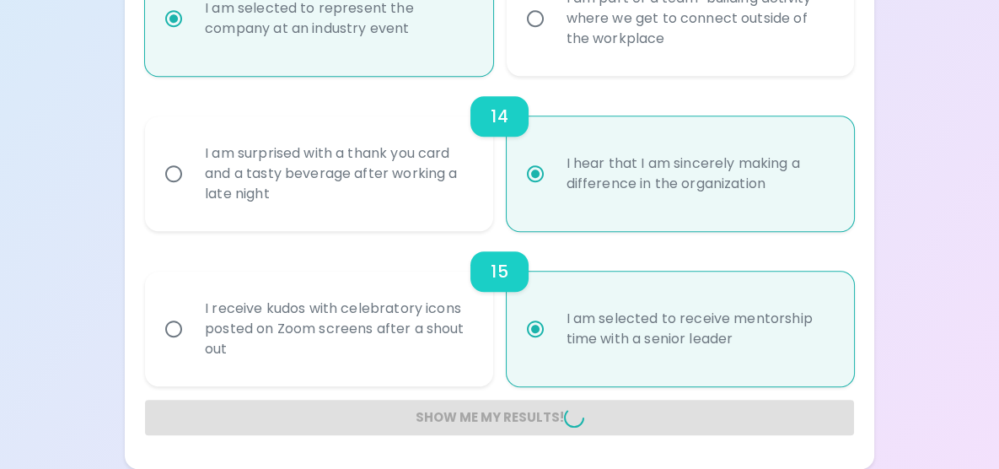
radio input "false"
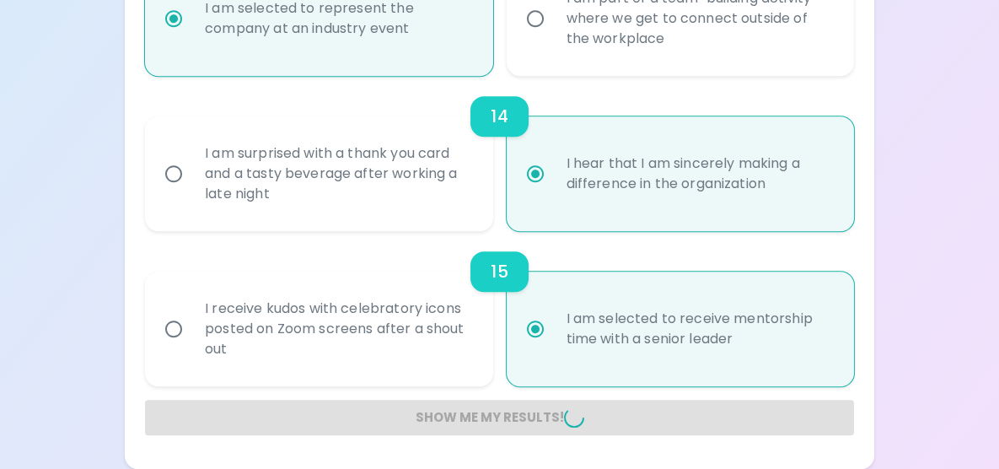
radio input "false"
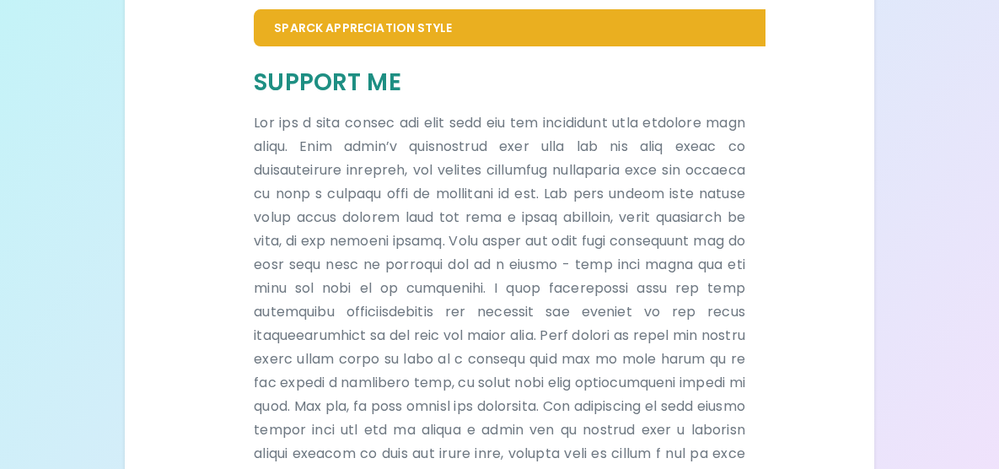
scroll to position [383, 0]
